Goal: Transaction & Acquisition: Purchase product/service

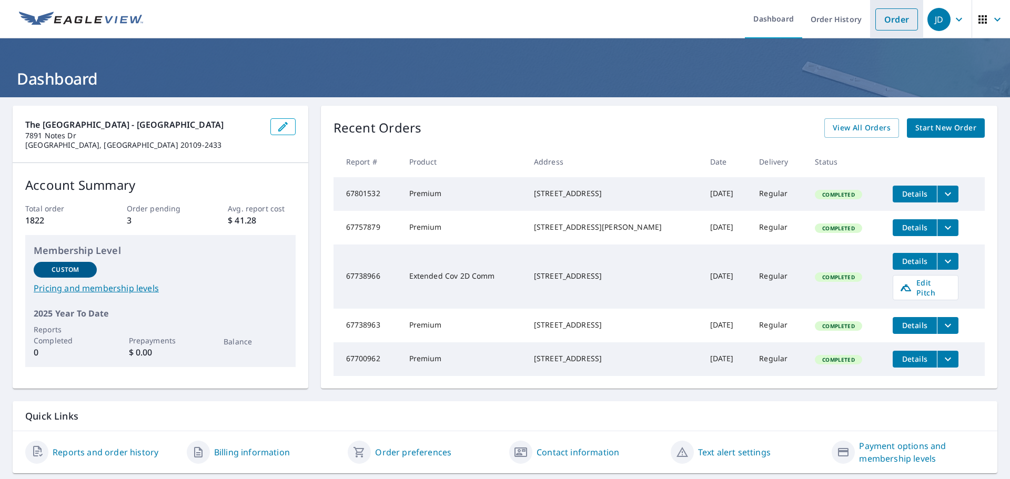
click at [883, 19] on link "Order" at bounding box center [896, 19] width 43 height 22
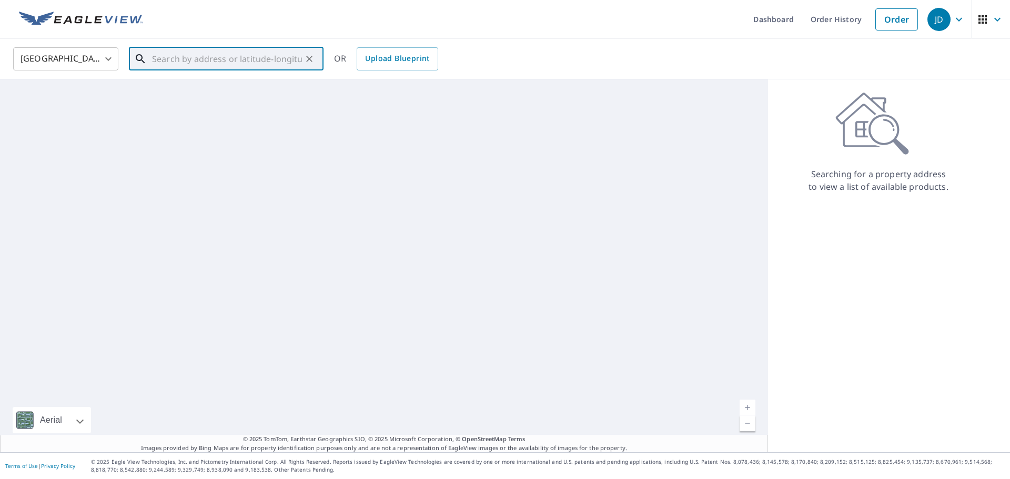
drag, startPoint x: 236, startPoint y: 58, endPoint x: 217, endPoint y: 61, distance: 19.1
click at [217, 61] on input "text" at bounding box center [227, 58] width 150 height 29
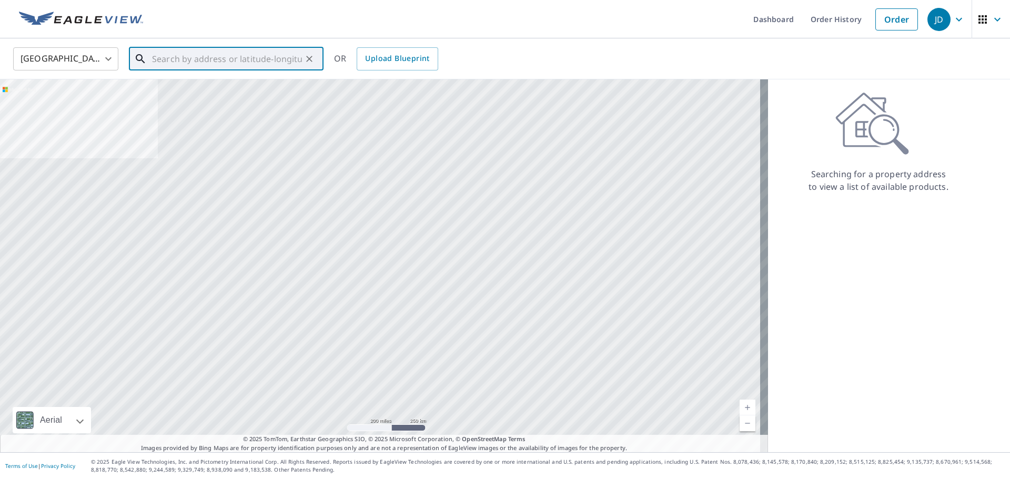
paste input "[STREET_ADDRESS][PERSON_NAME]"
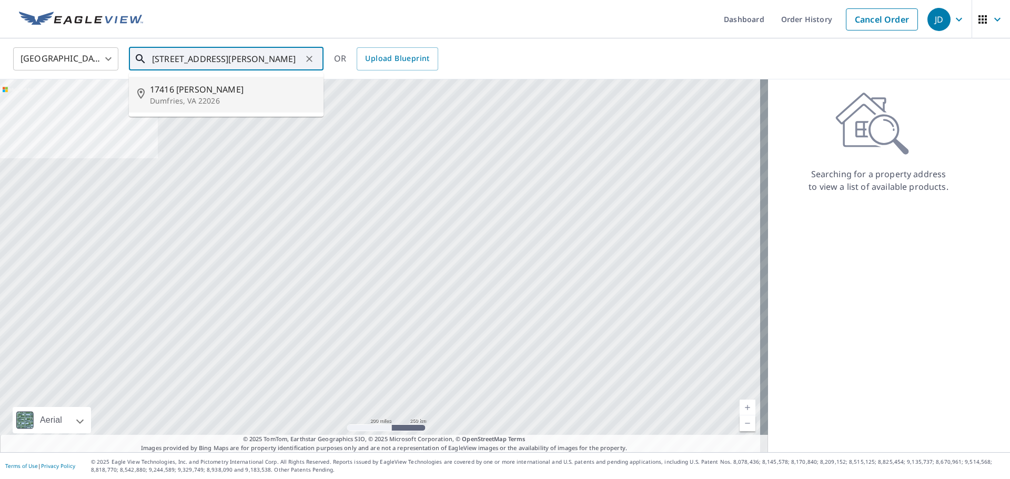
click at [261, 95] on span "17416 [PERSON_NAME]" at bounding box center [232, 89] width 165 height 13
type input "[STREET_ADDRESS][PERSON_NAME]"
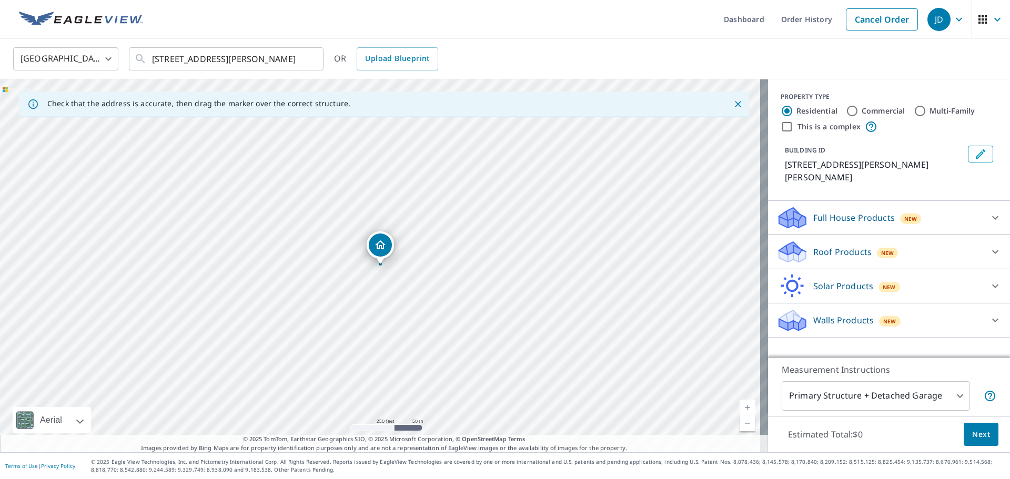
click at [848, 211] on p "Full House Products" at bounding box center [854, 217] width 82 height 13
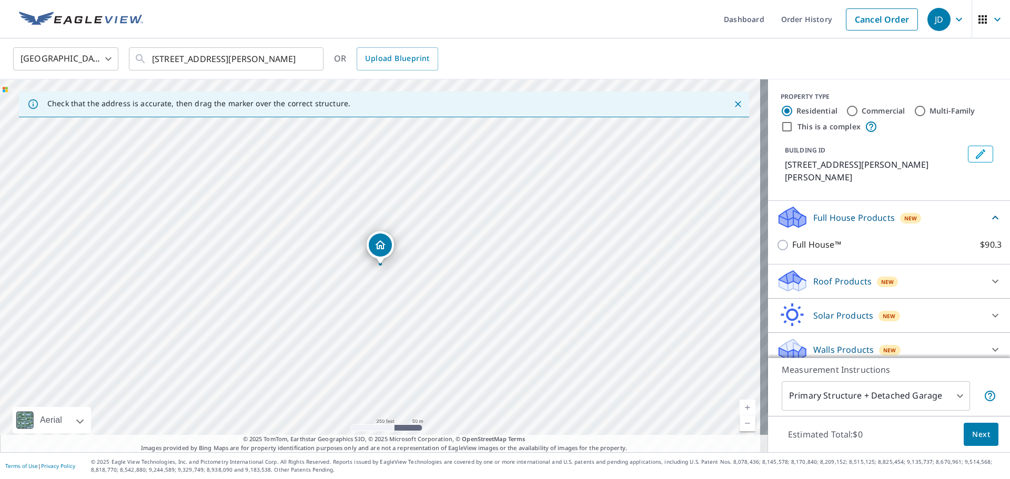
click at [853, 275] on p "Roof Products" at bounding box center [842, 281] width 58 height 13
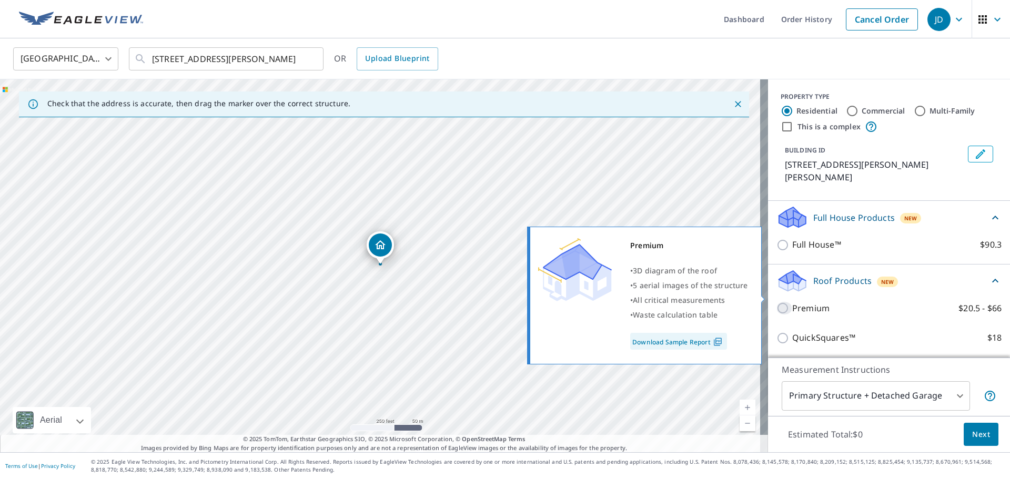
click at [783, 302] on input "Premium $20.5 - $66" at bounding box center [784, 308] width 16 height 13
checkbox input "true"
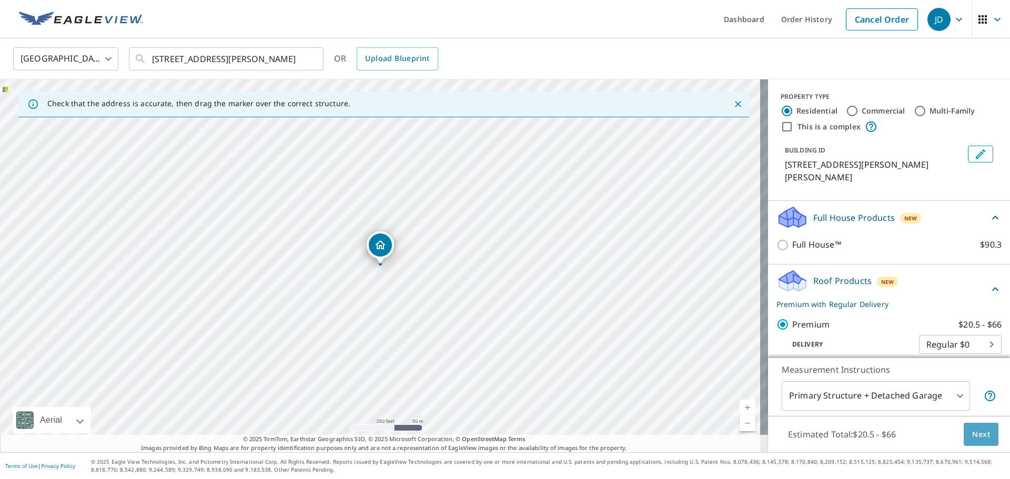
click at [985, 433] on button "Next" at bounding box center [981, 435] width 35 height 24
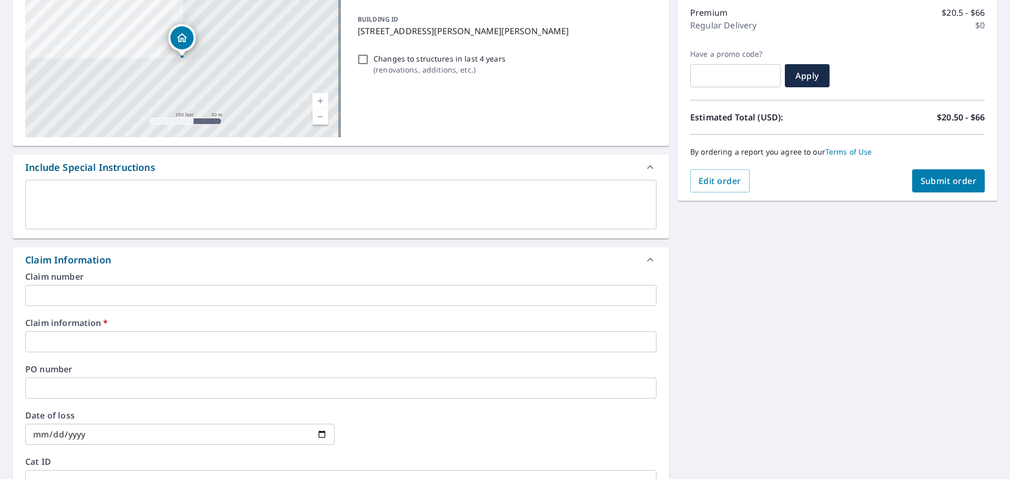
scroll to position [263, 0]
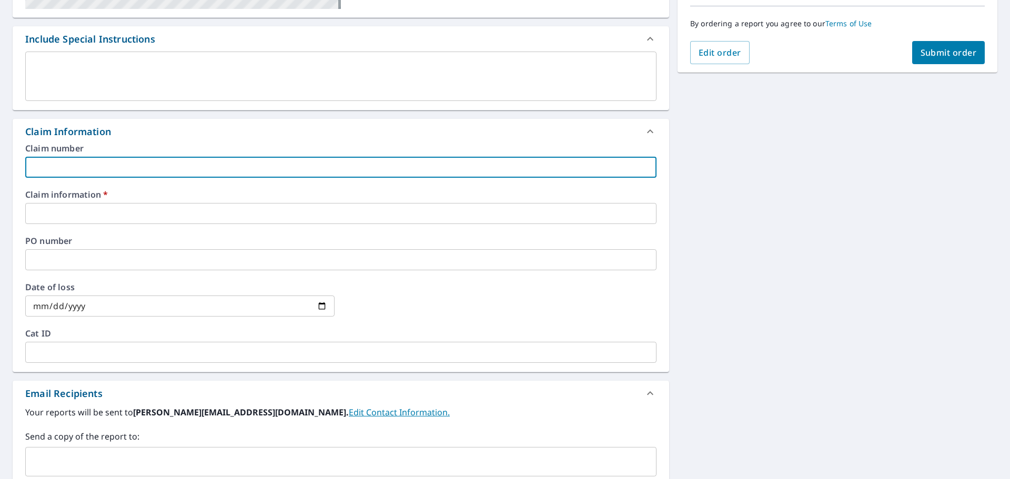
click at [191, 166] on input "text" at bounding box center [340, 167] width 631 height 21
type input "0000"
checkbox input "true"
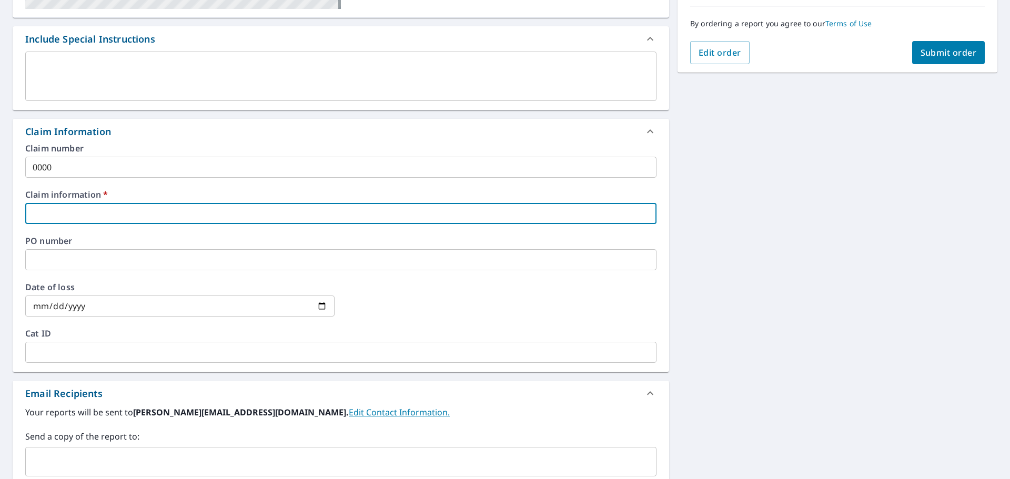
click at [123, 214] on input "text" at bounding box center [340, 213] width 631 height 21
type input "0000"
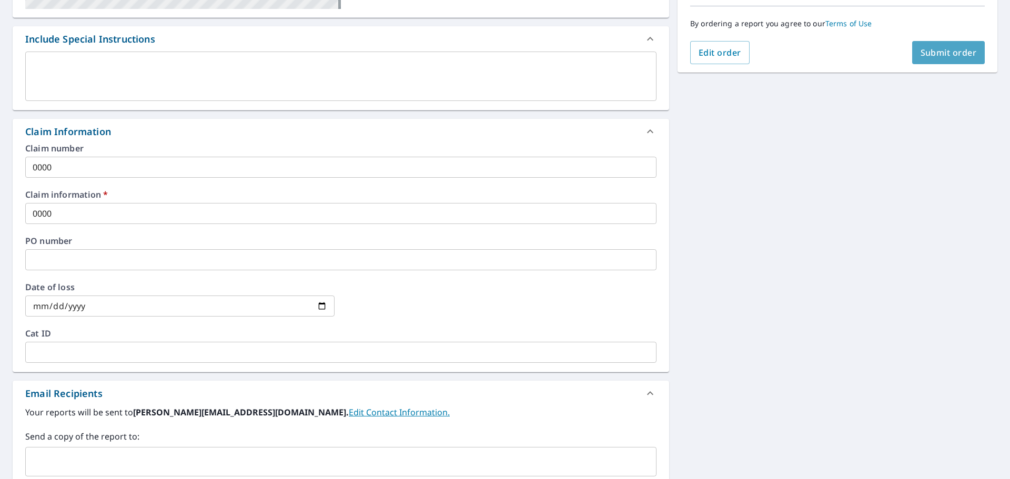
click at [976, 54] on button "Submit order" at bounding box center [948, 52] width 73 height 23
checkbox input "true"
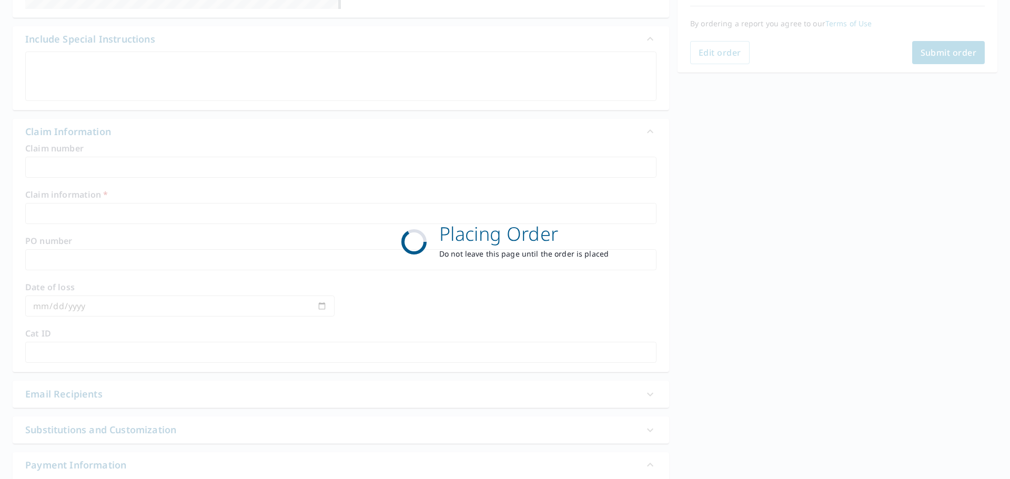
scroll to position [140, 0]
